Goal: Information Seeking & Learning: Learn about a topic

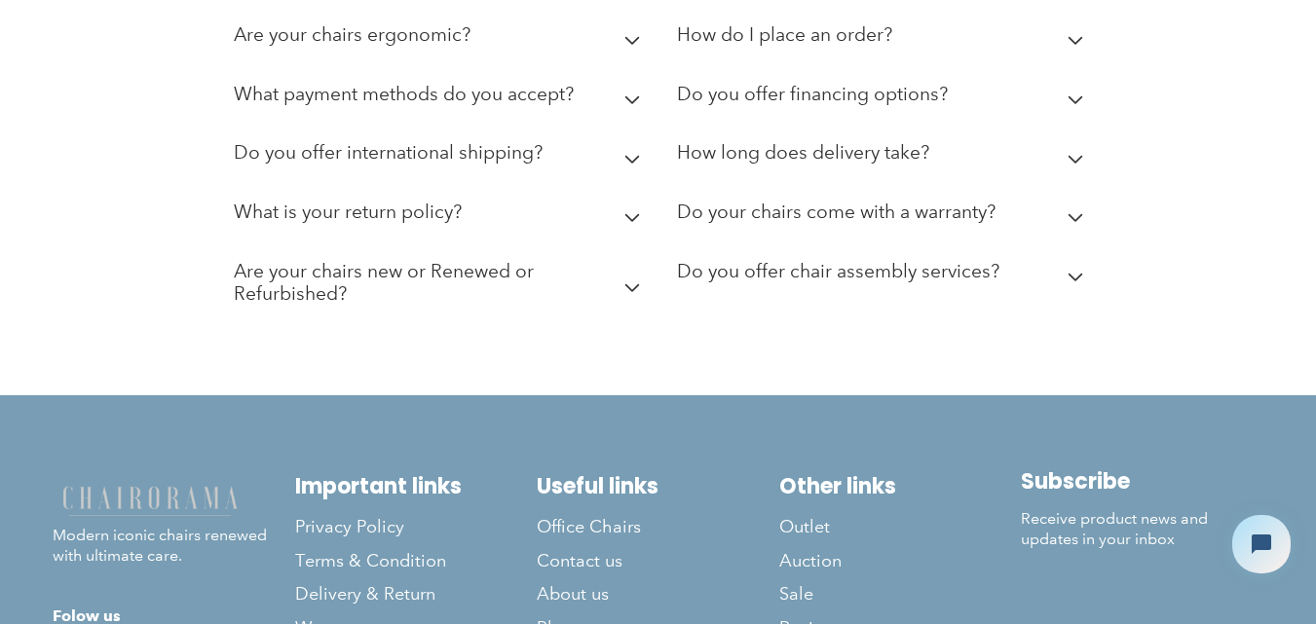
scroll to position [5576, 0]
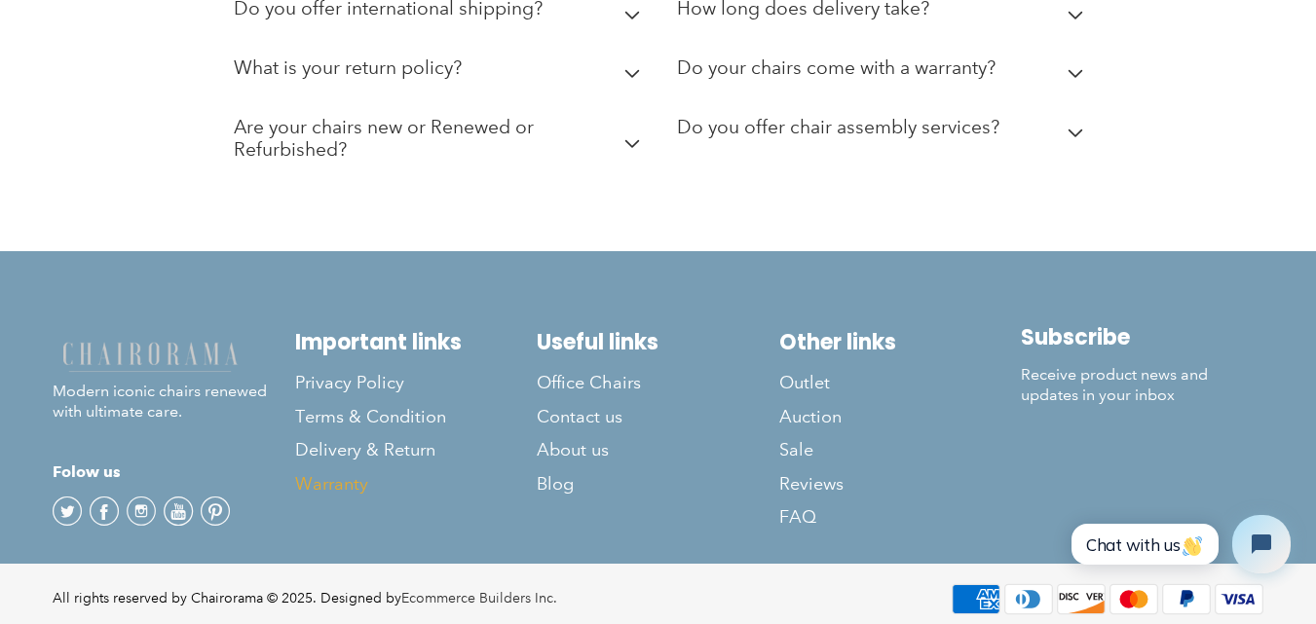
click at [535, 467] on link "Warranty" at bounding box center [416, 483] width 242 height 33
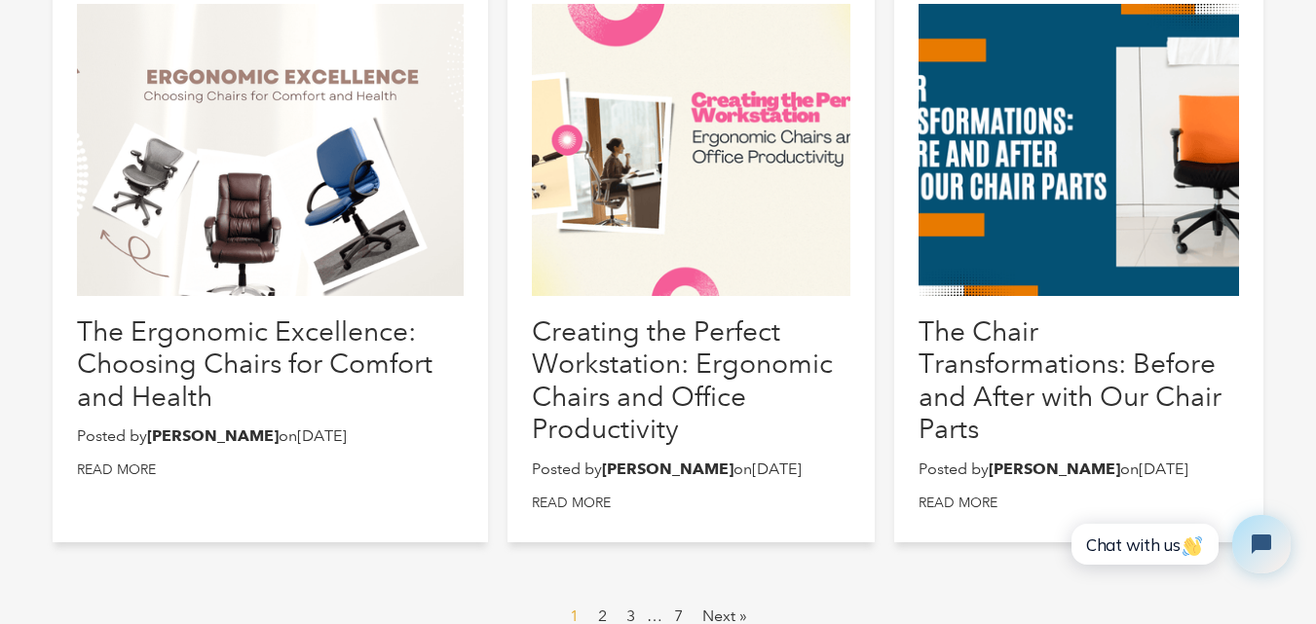
scroll to position [1266, 0]
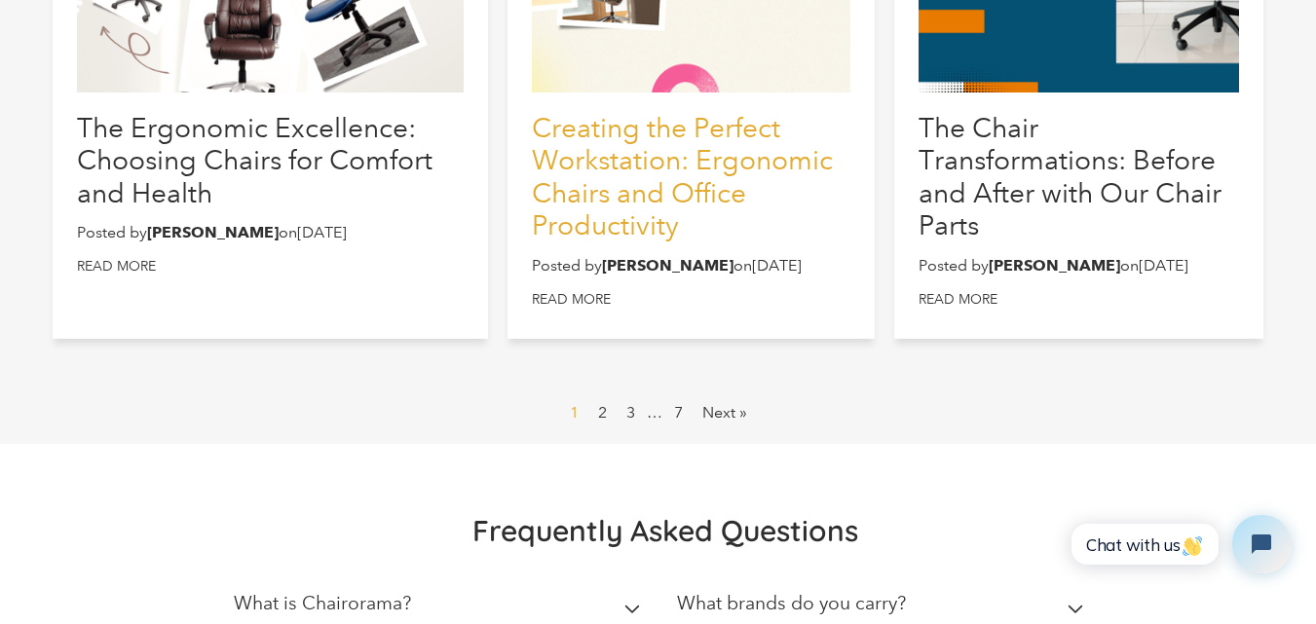
click at [605, 207] on link "Creating the Perfect Workstation: Ergonomic Chairs and Office Productivity" at bounding box center [682, 177] width 301 height 130
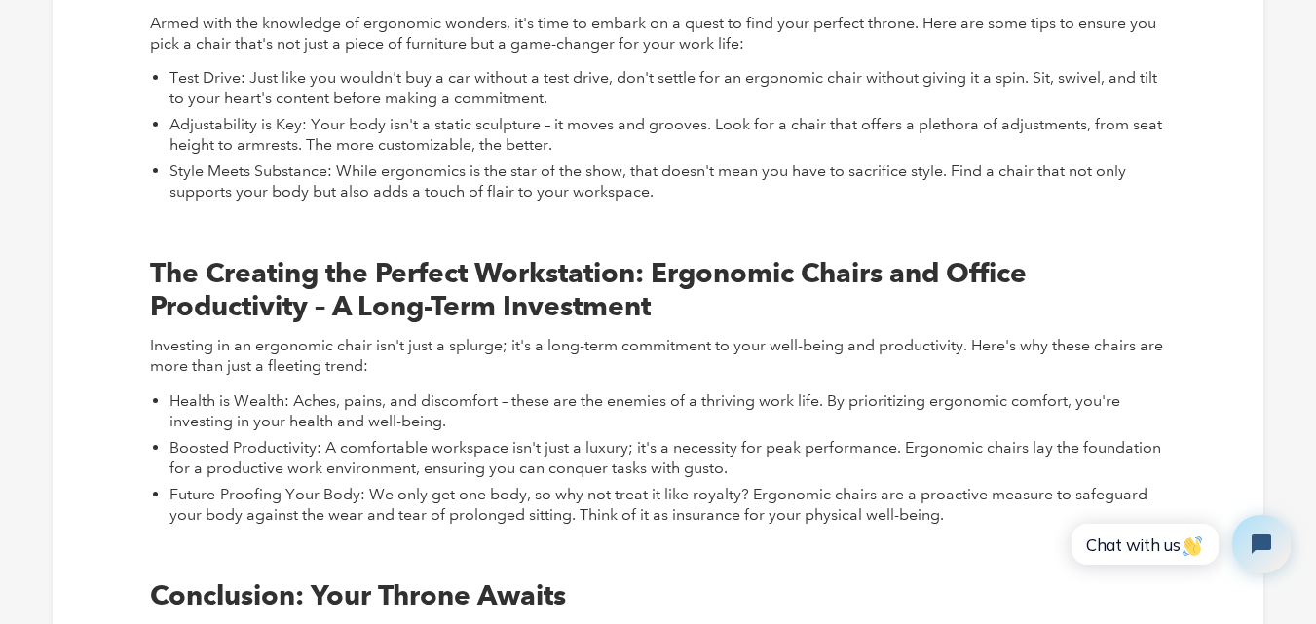
scroll to position [2045, 0]
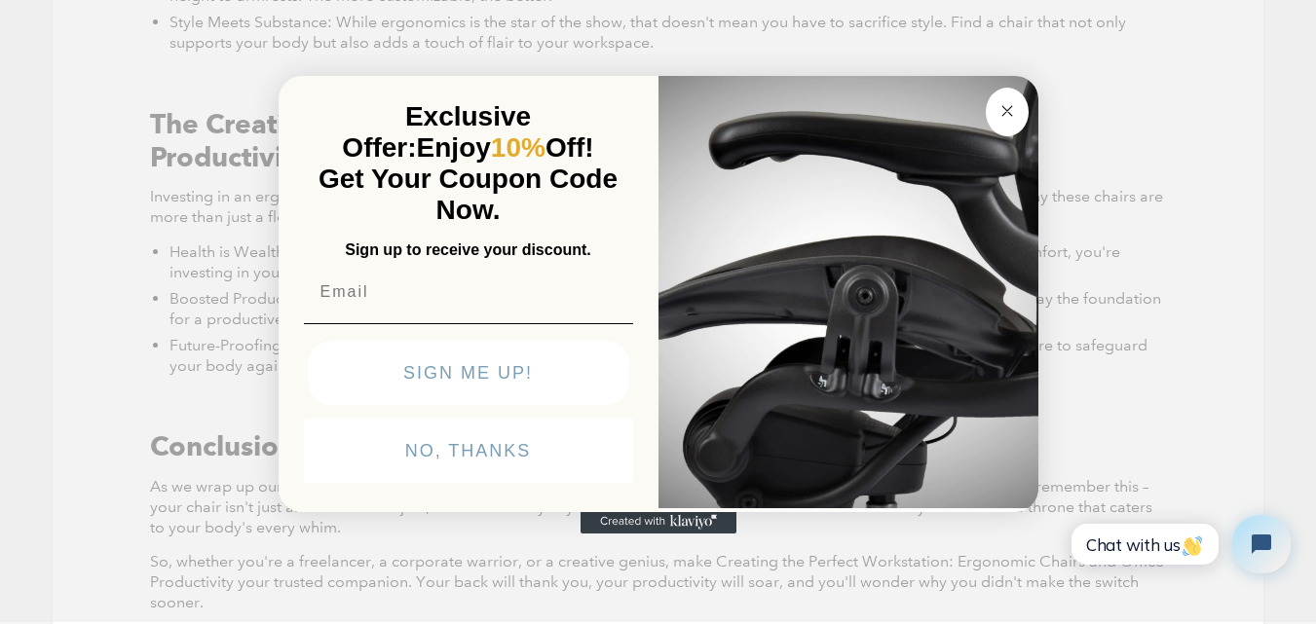
click at [1004, 131] on button "Close dialog" at bounding box center [1007, 112] width 43 height 49
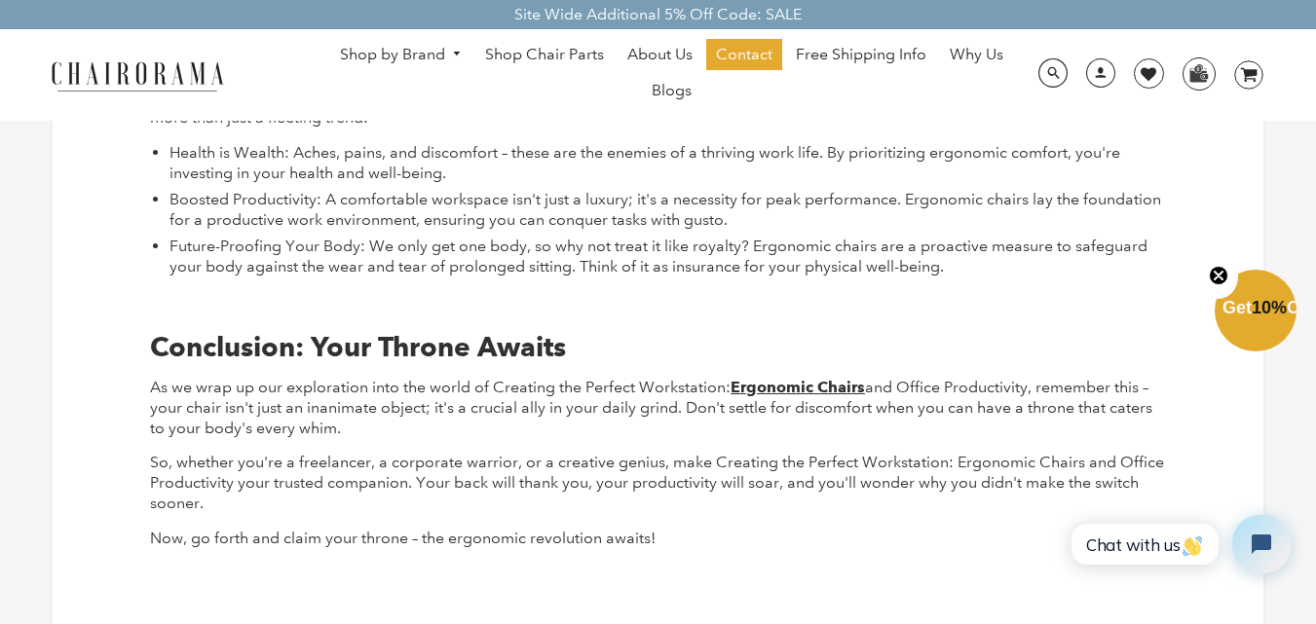
scroll to position [2143, 0]
